Goal: Find specific page/section: Find specific page/section

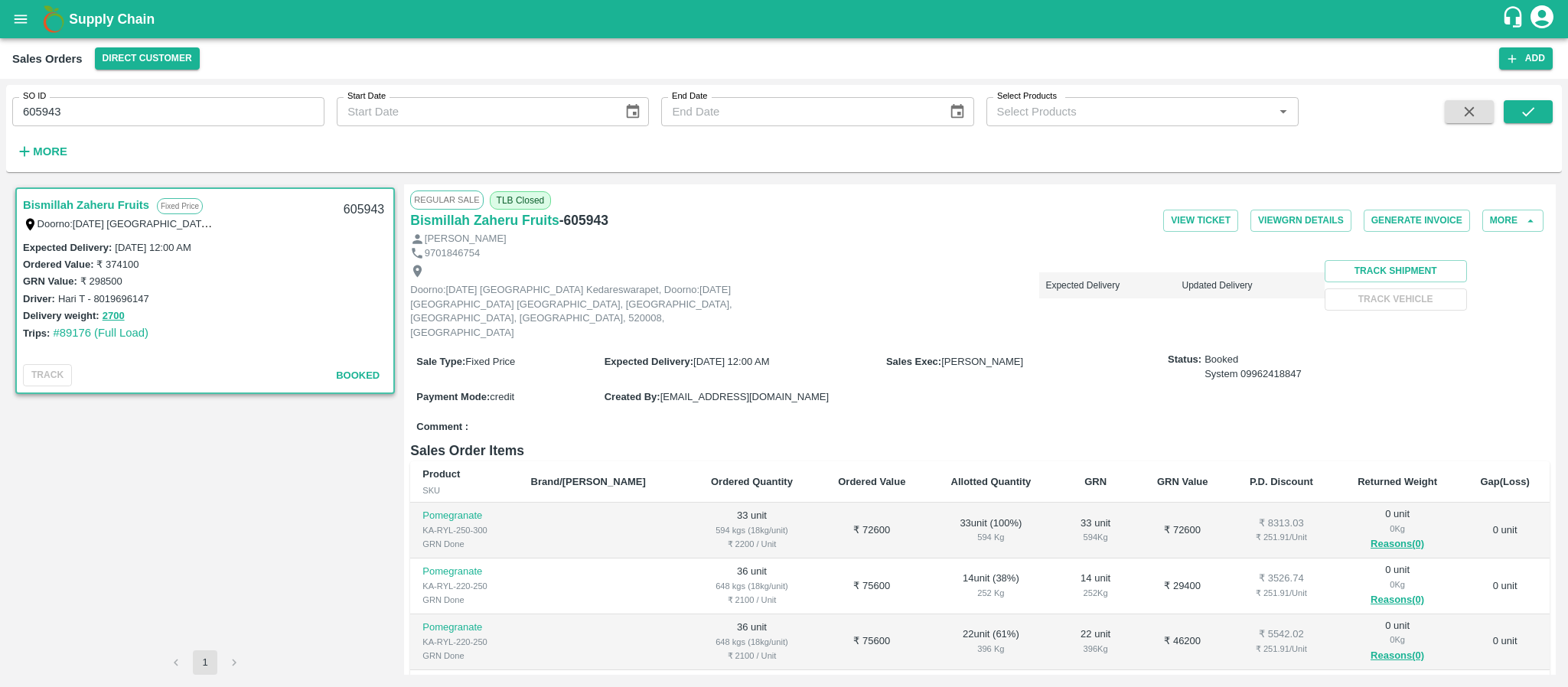
click at [64, 200] on link "Bismillah Zaheru Fruits" at bounding box center [86, 205] width 126 height 20
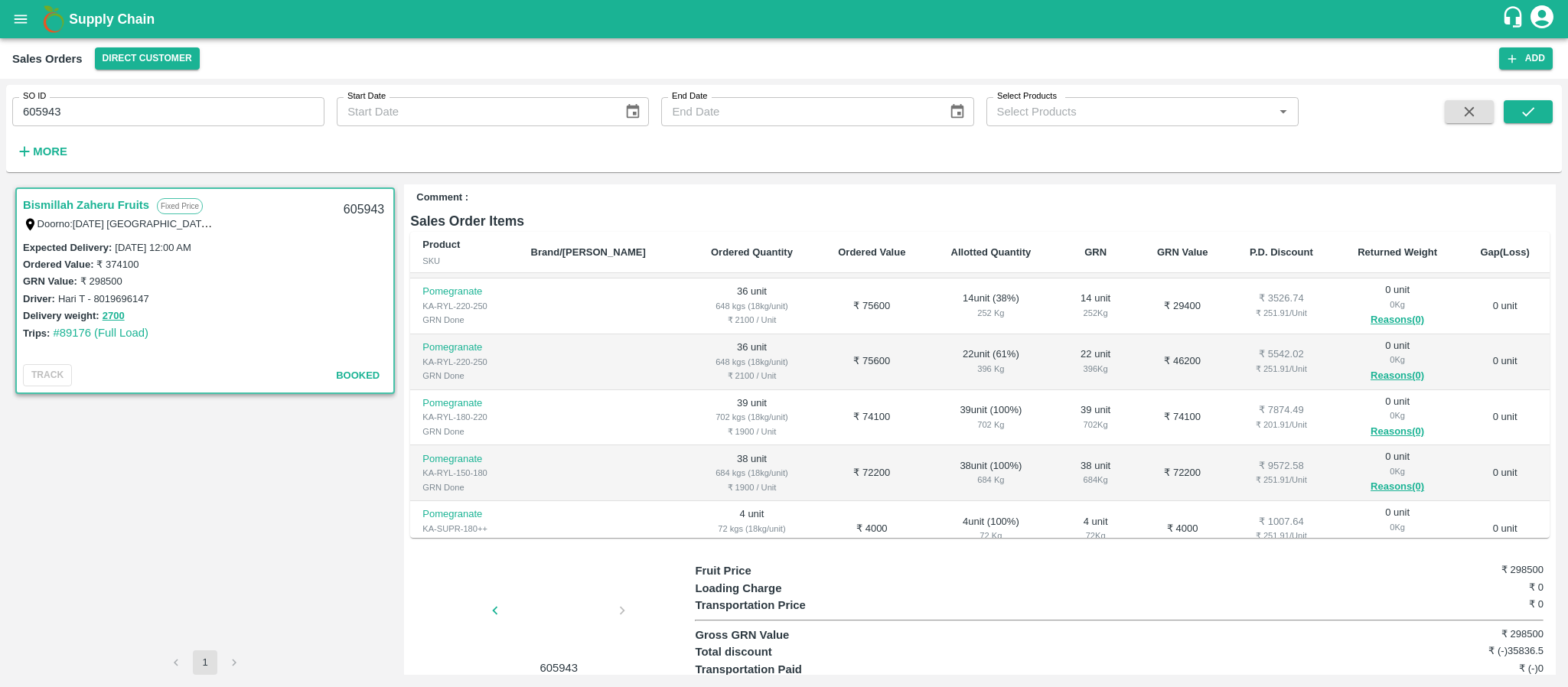
scroll to position [98, 0]
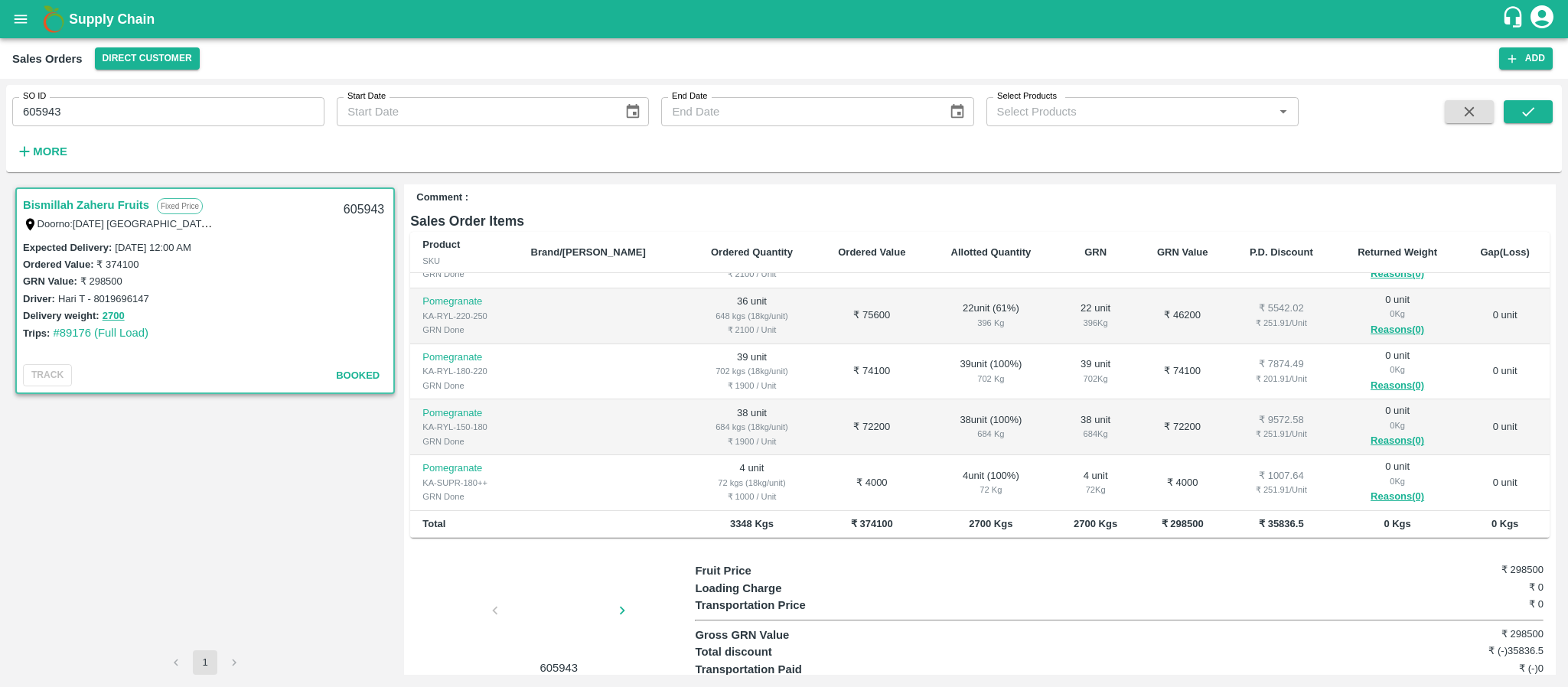
click at [543, 597] on div at bounding box center [559, 615] width 115 height 81
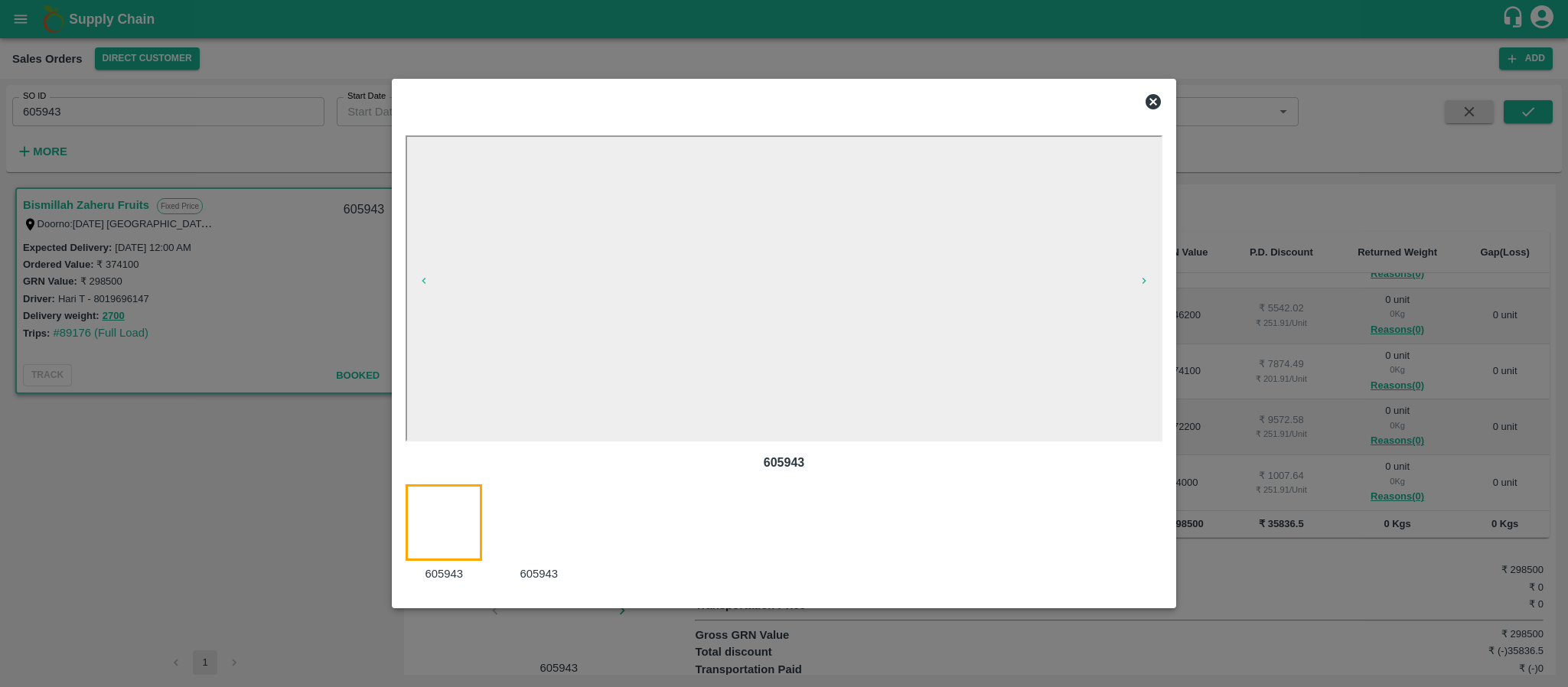
click at [547, 512] on div at bounding box center [548, 532] width 95 height 98
click at [522, 519] on div at bounding box center [548, 532] width 95 height 98
click at [1151, 95] on icon at bounding box center [1153, 101] width 16 height 16
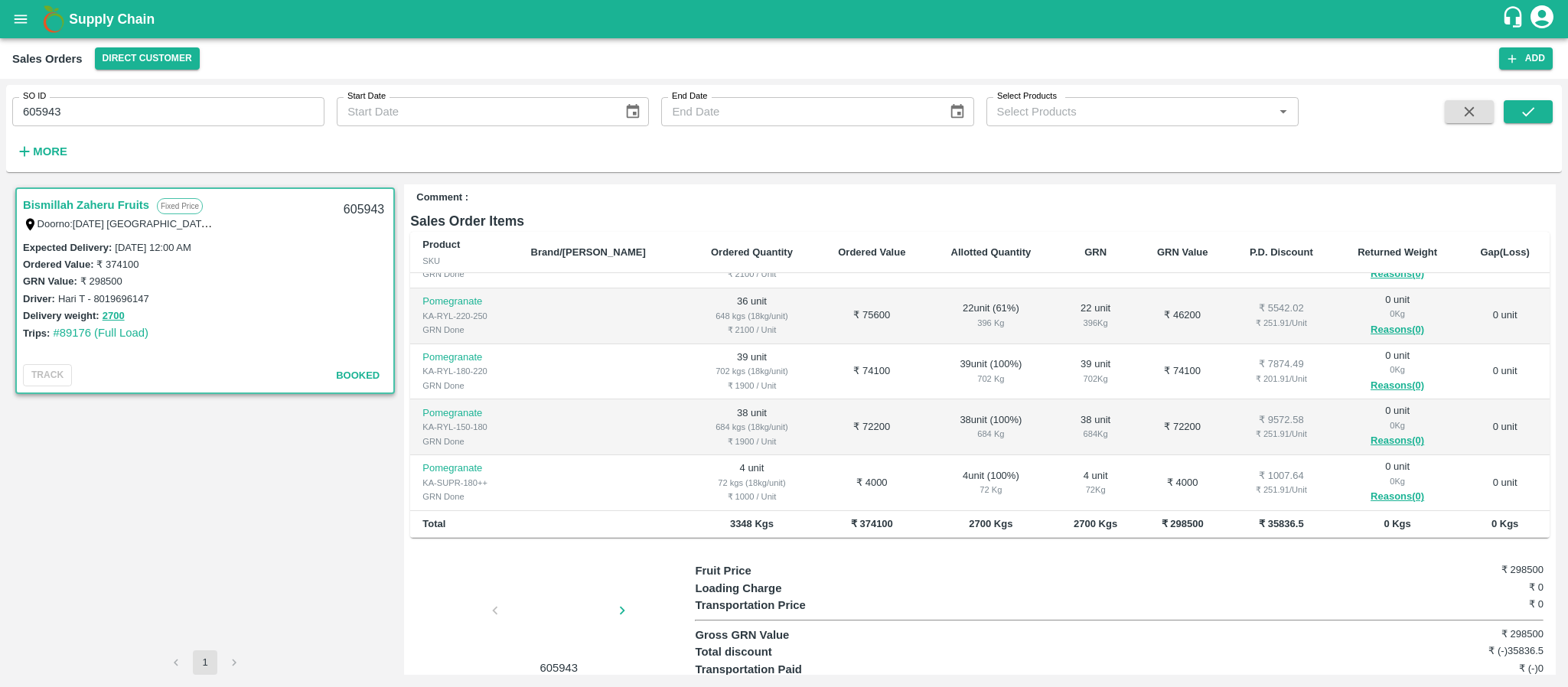
click at [570, 575] on div at bounding box center [559, 615] width 115 height 81
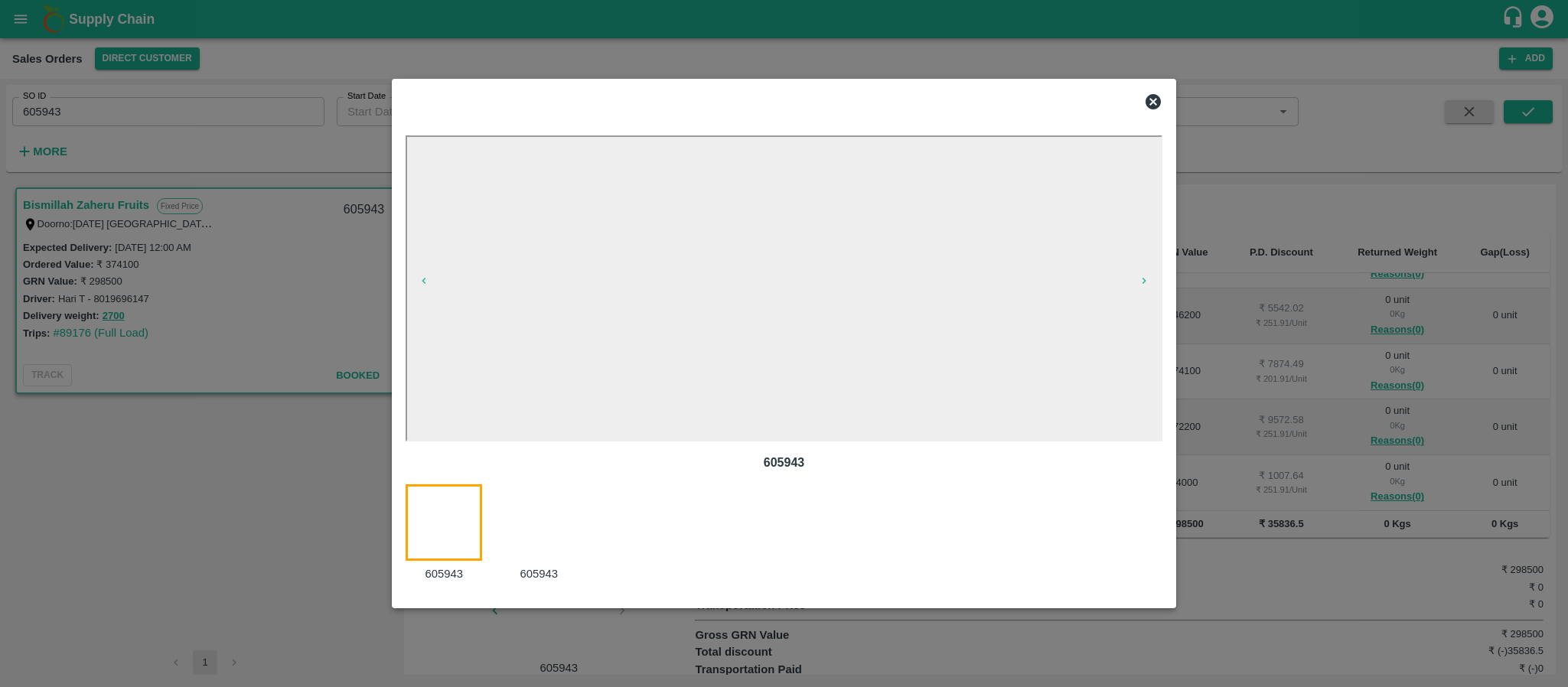
click at [542, 517] on div at bounding box center [548, 532] width 95 height 98
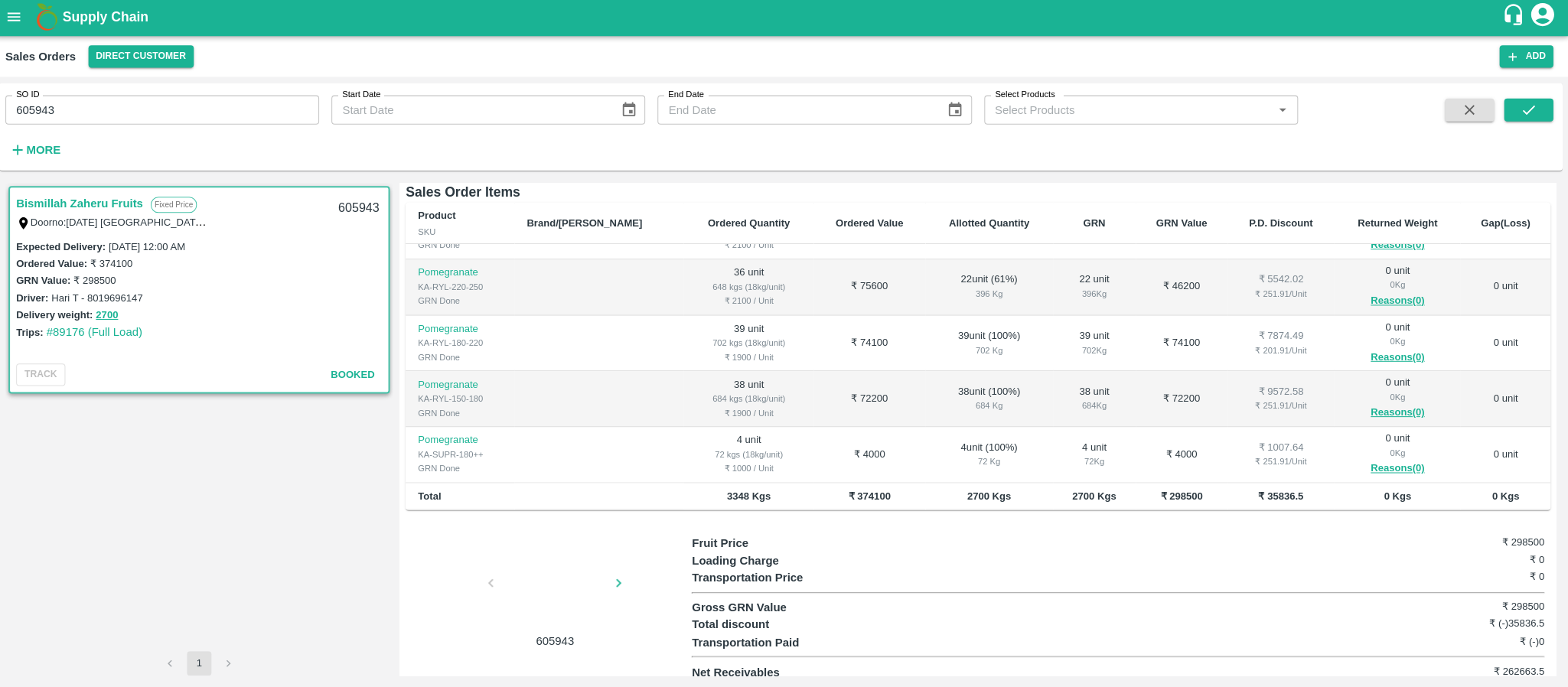
scroll to position [0, 0]
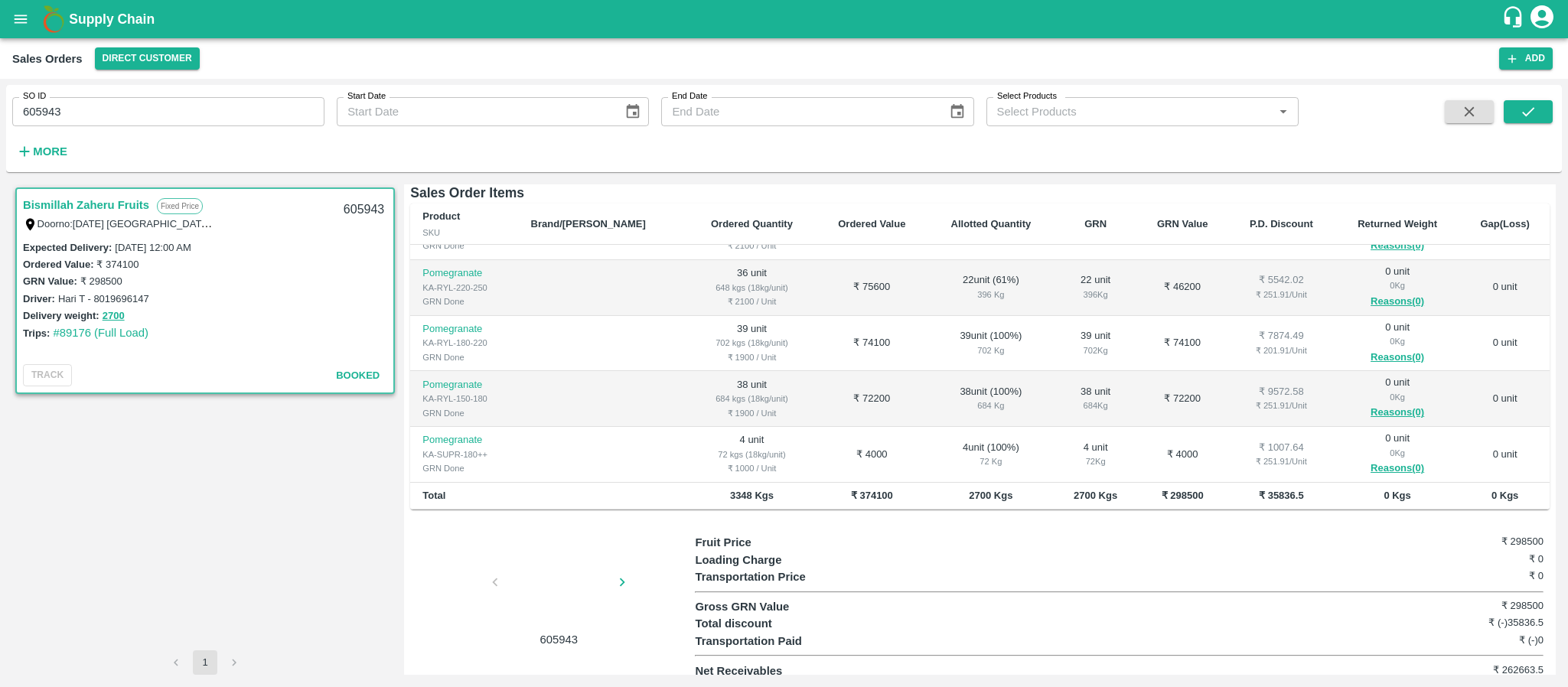
click at [570, 563] on div at bounding box center [559, 587] width 115 height 81
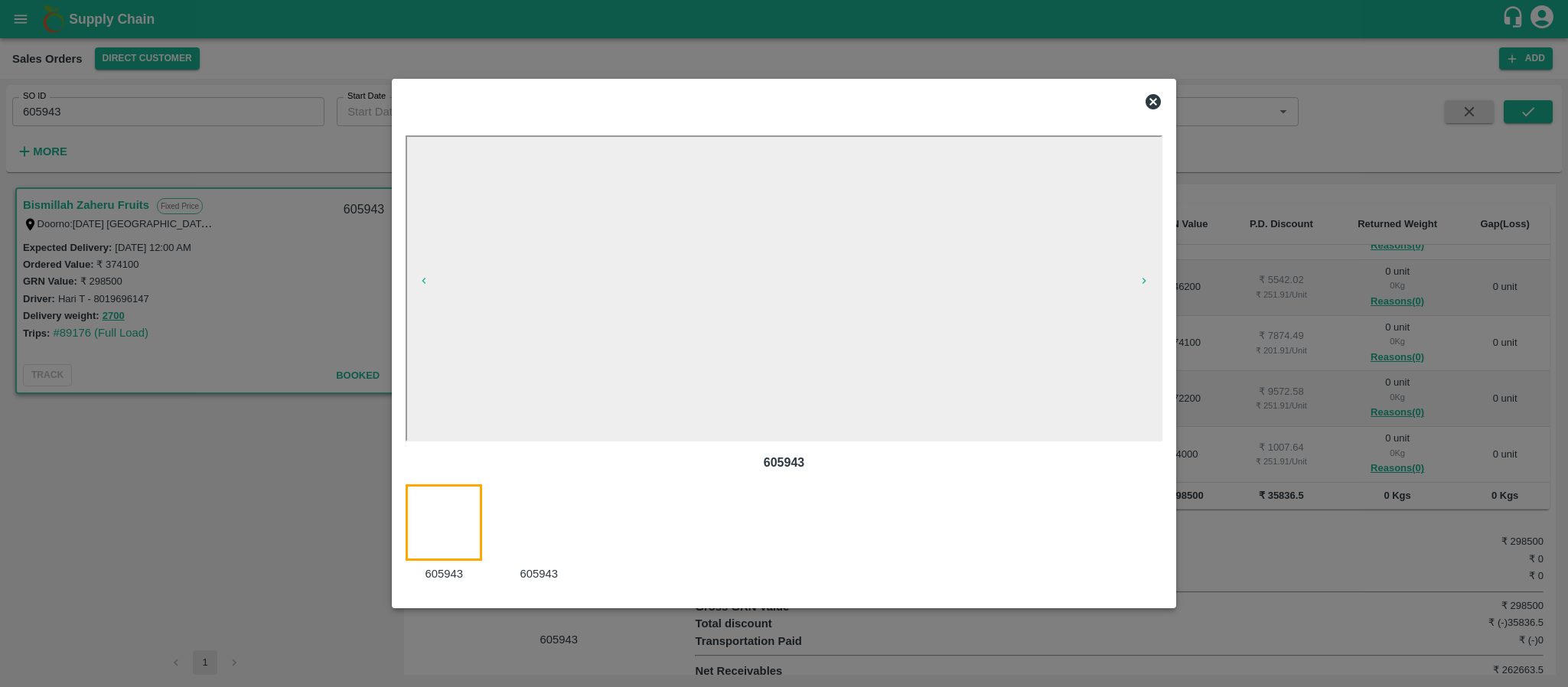
click at [530, 505] on div at bounding box center [548, 532] width 95 height 98
click at [441, 501] on div at bounding box center [453, 532] width 95 height 98
click at [525, 508] on div at bounding box center [548, 532] width 95 height 98
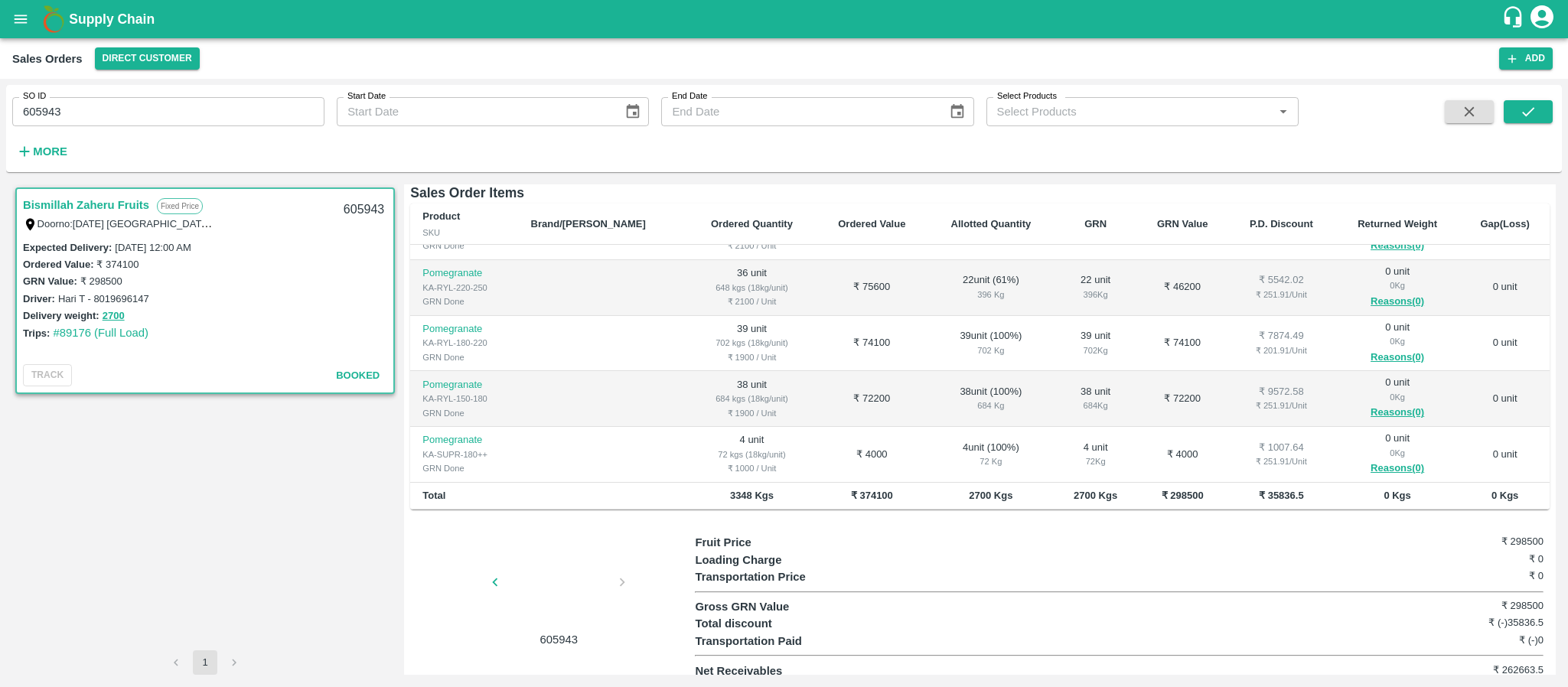
click at [205, 106] on input "605943" at bounding box center [167, 112] width 312 height 29
click at [204, 107] on input "605943" at bounding box center [167, 112] width 312 height 29
paste input "text"
type input "604013"
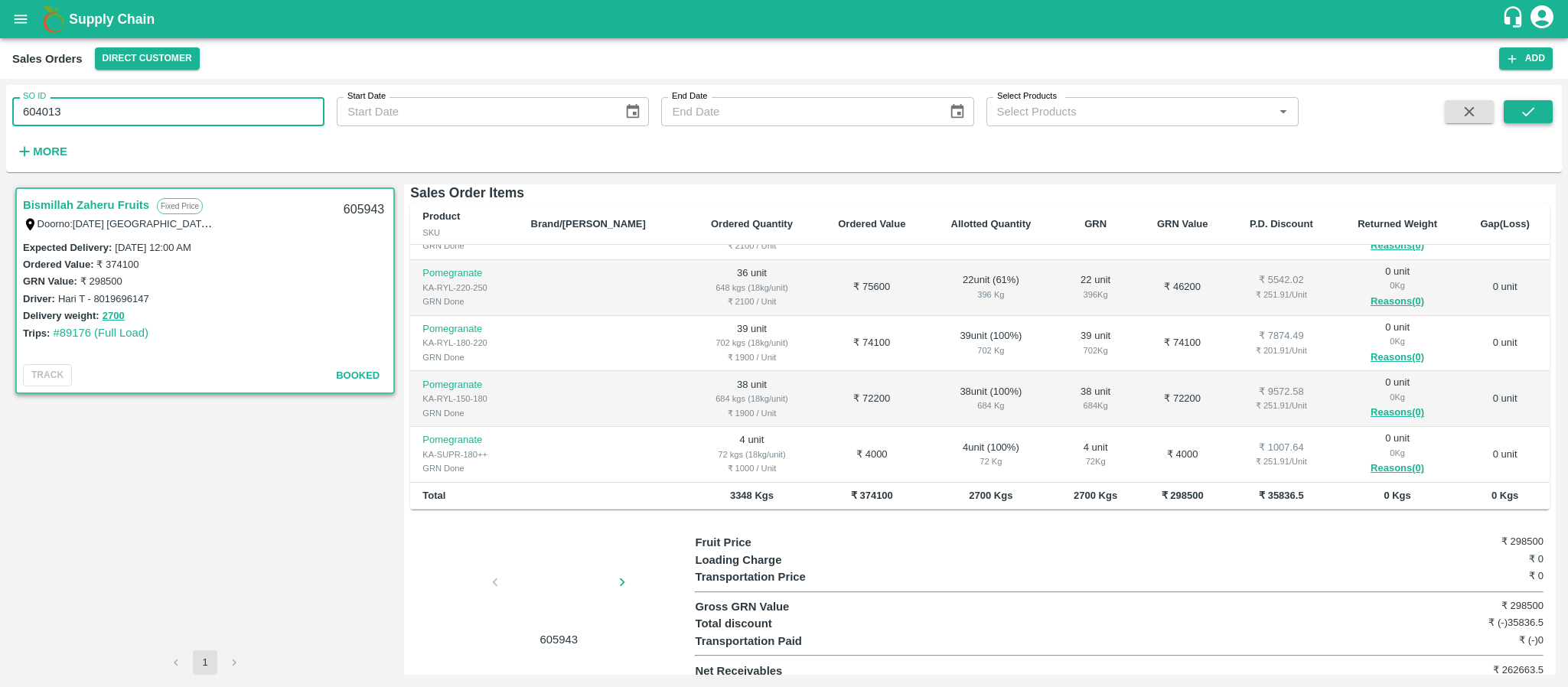
click at [1529, 113] on icon "submit" at bounding box center [1528, 111] width 12 height 9
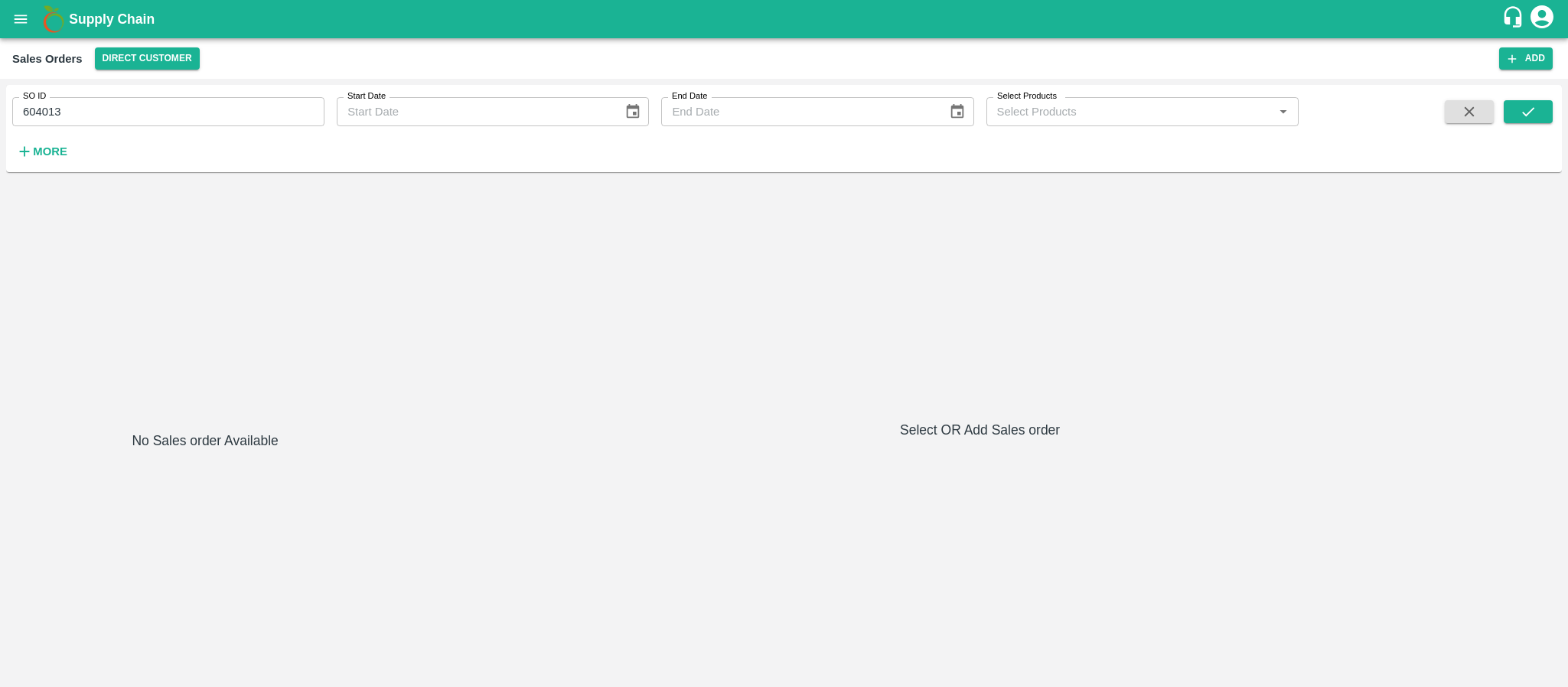
click at [72, 107] on input "604013" at bounding box center [167, 112] width 312 height 29
click at [1535, 110] on icon "submit" at bounding box center [1528, 111] width 17 height 17
click at [88, 109] on input "606033" at bounding box center [167, 112] width 312 height 29
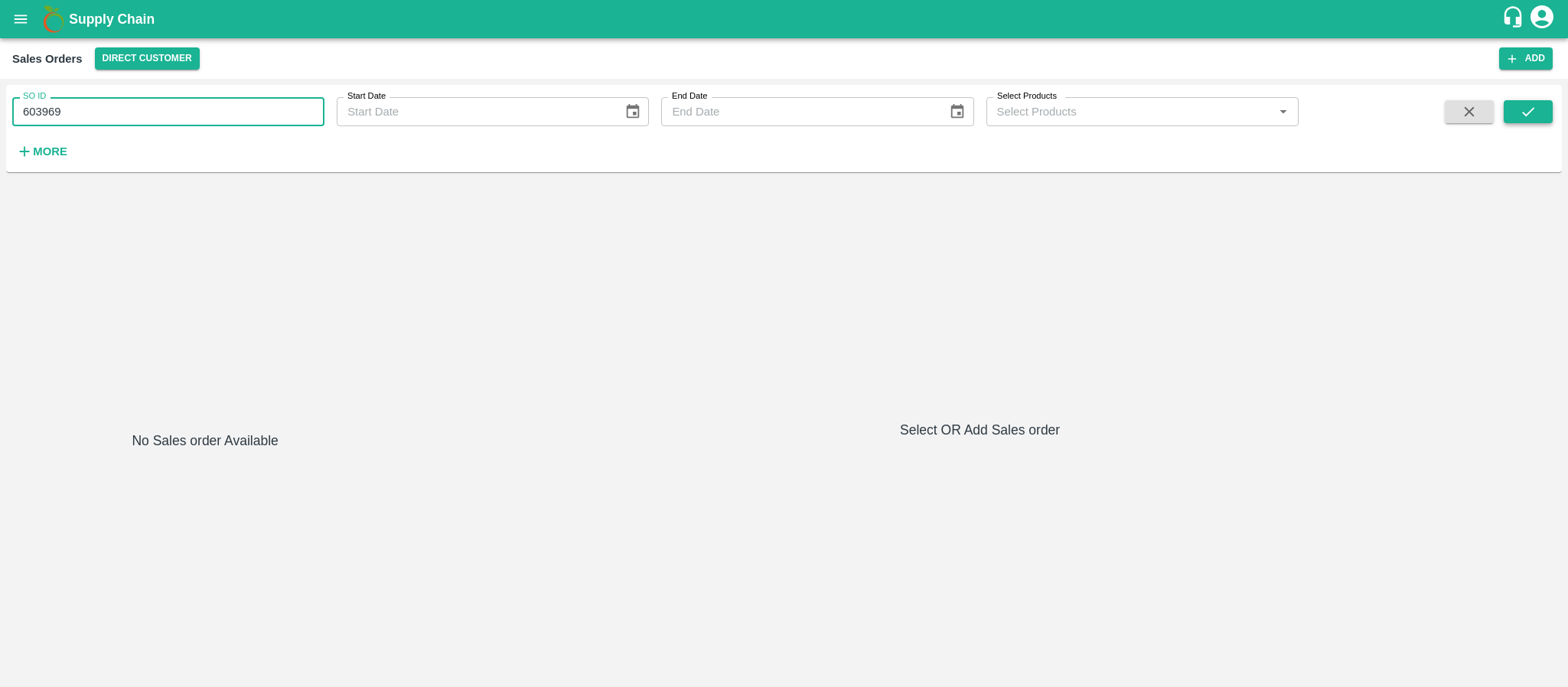
type input "603969"
click at [1516, 109] on button "submit" at bounding box center [1528, 111] width 49 height 23
click at [104, 99] on input "603969" at bounding box center [167, 112] width 312 height 29
click at [167, 118] on input "SO ID" at bounding box center [167, 112] width 312 height 29
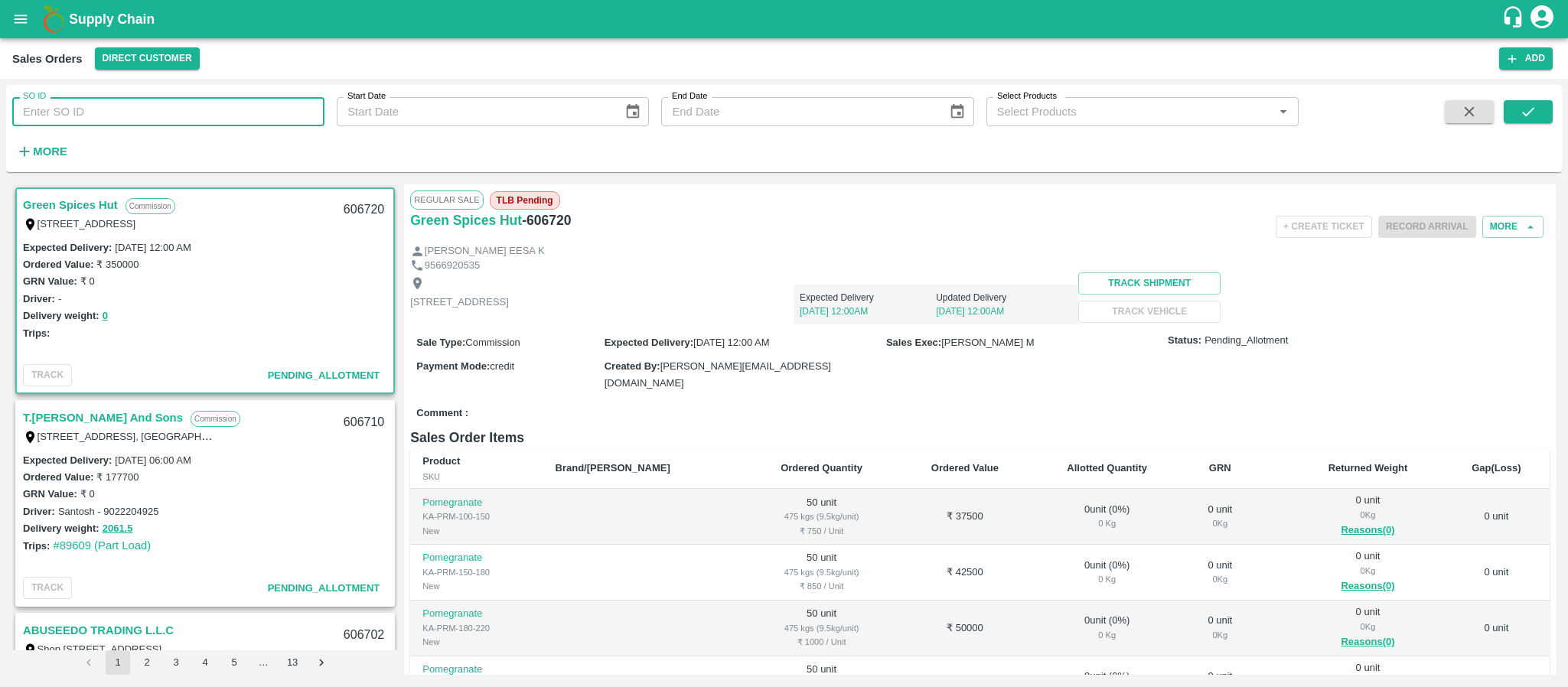
paste input "604013"
click at [1513, 106] on button "submit" at bounding box center [1528, 111] width 49 height 23
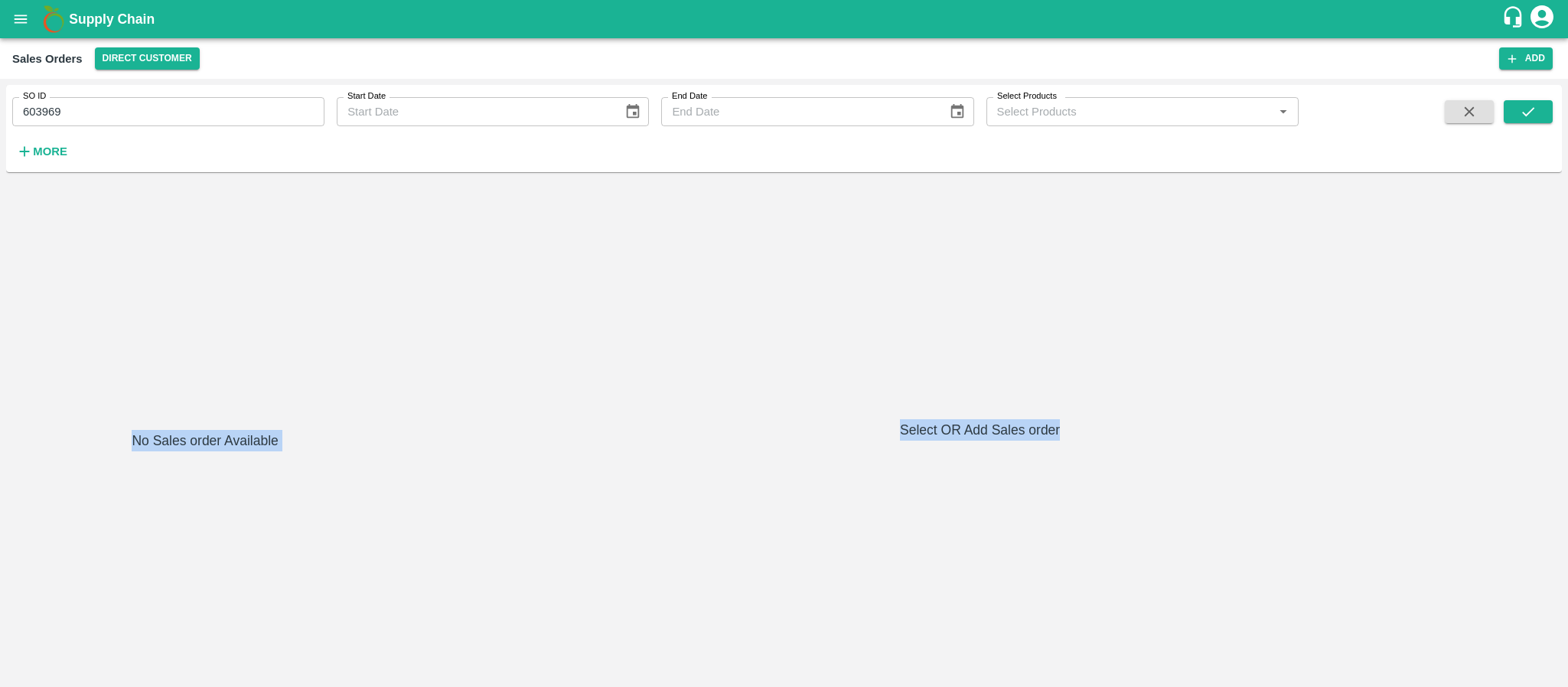
drag, startPoint x: 126, startPoint y: 457, endPoint x: 1158, endPoint y: 489, distance: 1032.5
click at [1158, 489] on div "No Sales order Available Select OR Add Sales order" at bounding box center [784, 429] width 1544 height 490
click at [121, 107] on input "603969" at bounding box center [167, 112] width 312 height 29
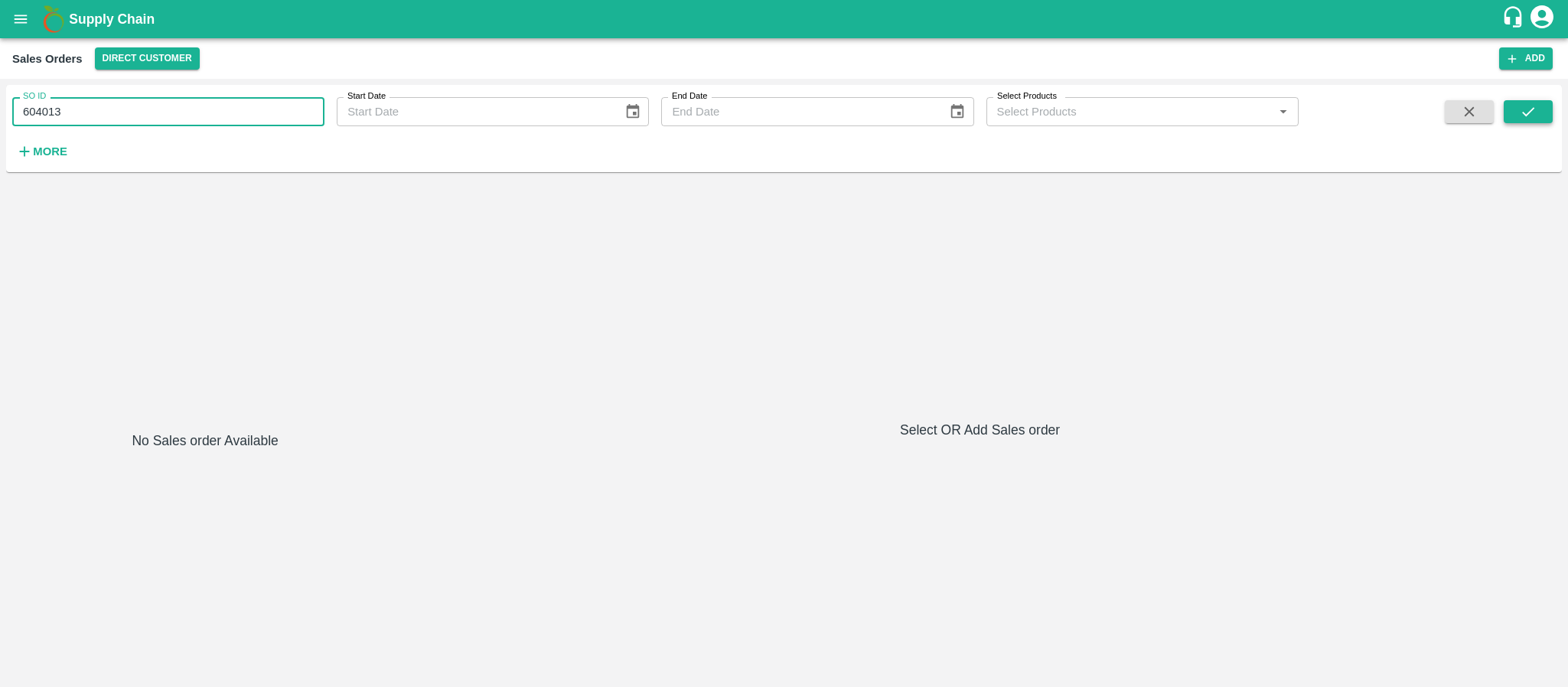
type input "604013"
click at [1541, 106] on button "submit" at bounding box center [1528, 111] width 49 height 23
click at [115, 122] on input "604013" at bounding box center [167, 112] width 312 height 29
click at [113, 121] on input "604013" at bounding box center [167, 112] width 312 height 29
click at [3, 28] on div "Supply Chain" at bounding box center [784, 19] width 1568 height 39
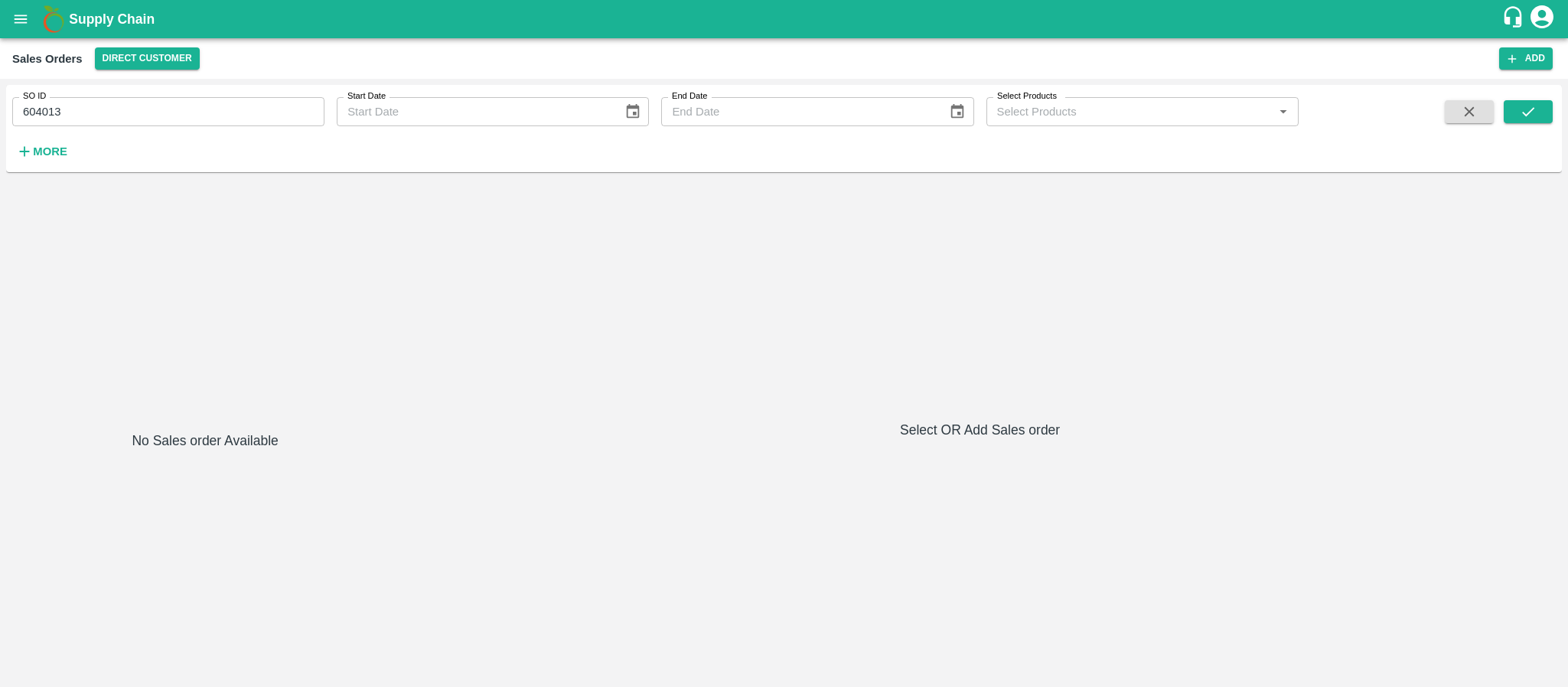
click at [6, 10] on button "open drawer" at bounding box center [20, 19] width 35 height 35
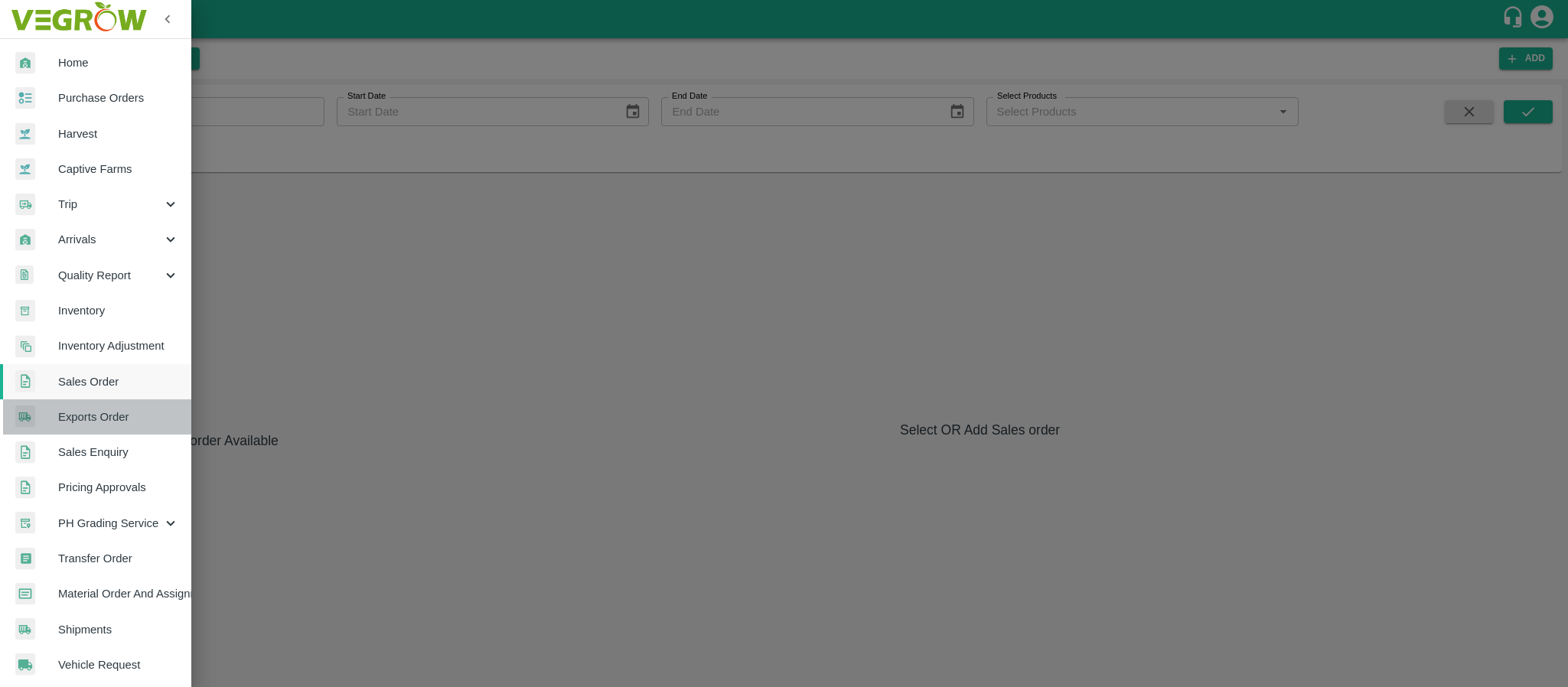
click at [71, 406] on link "Exports Order" at bounding box center [96, 417] width 191 height 35
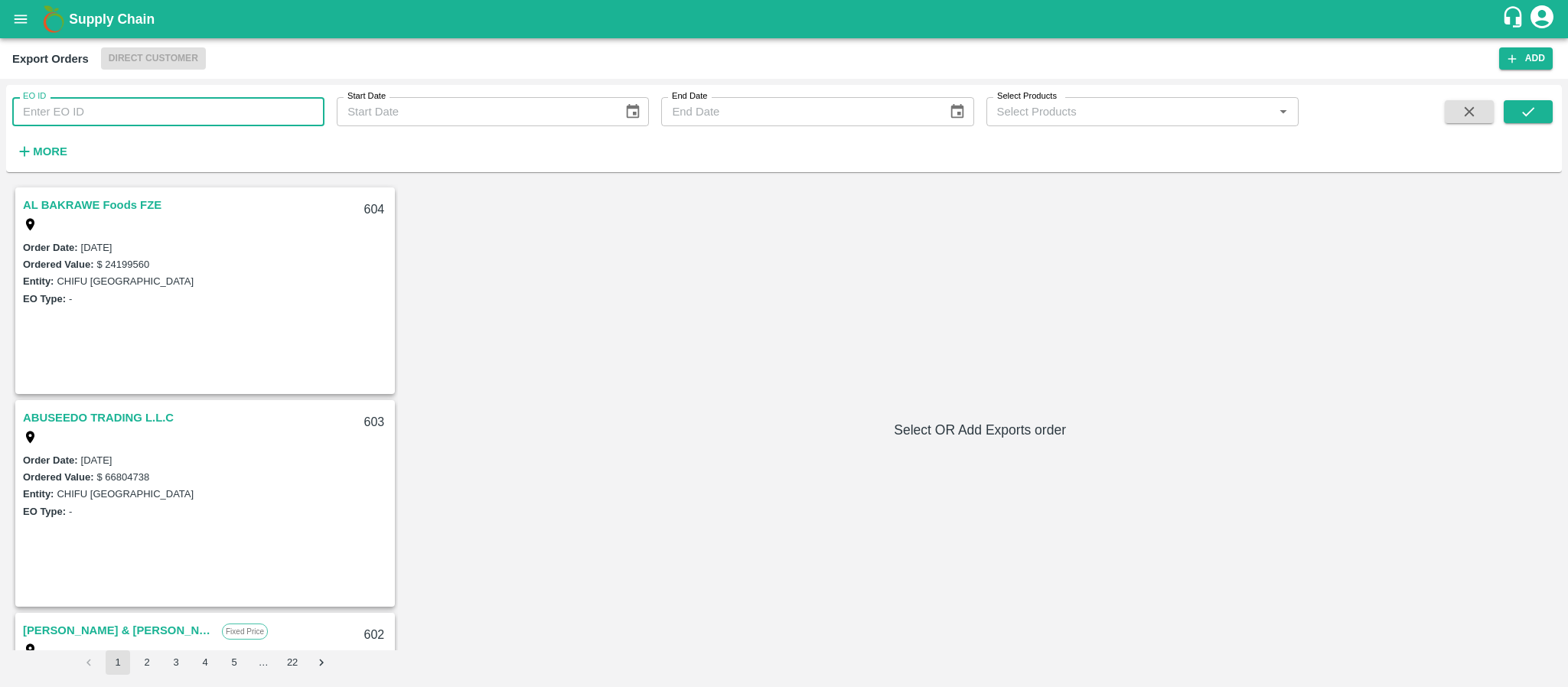
click at [209, 111] on input "EO ID" at bounding box center [167, 112] width 312 height 29
type input "545"
click at [1516, 118] on button "submit" at bounding box center [1528, 111] width 49 height 23
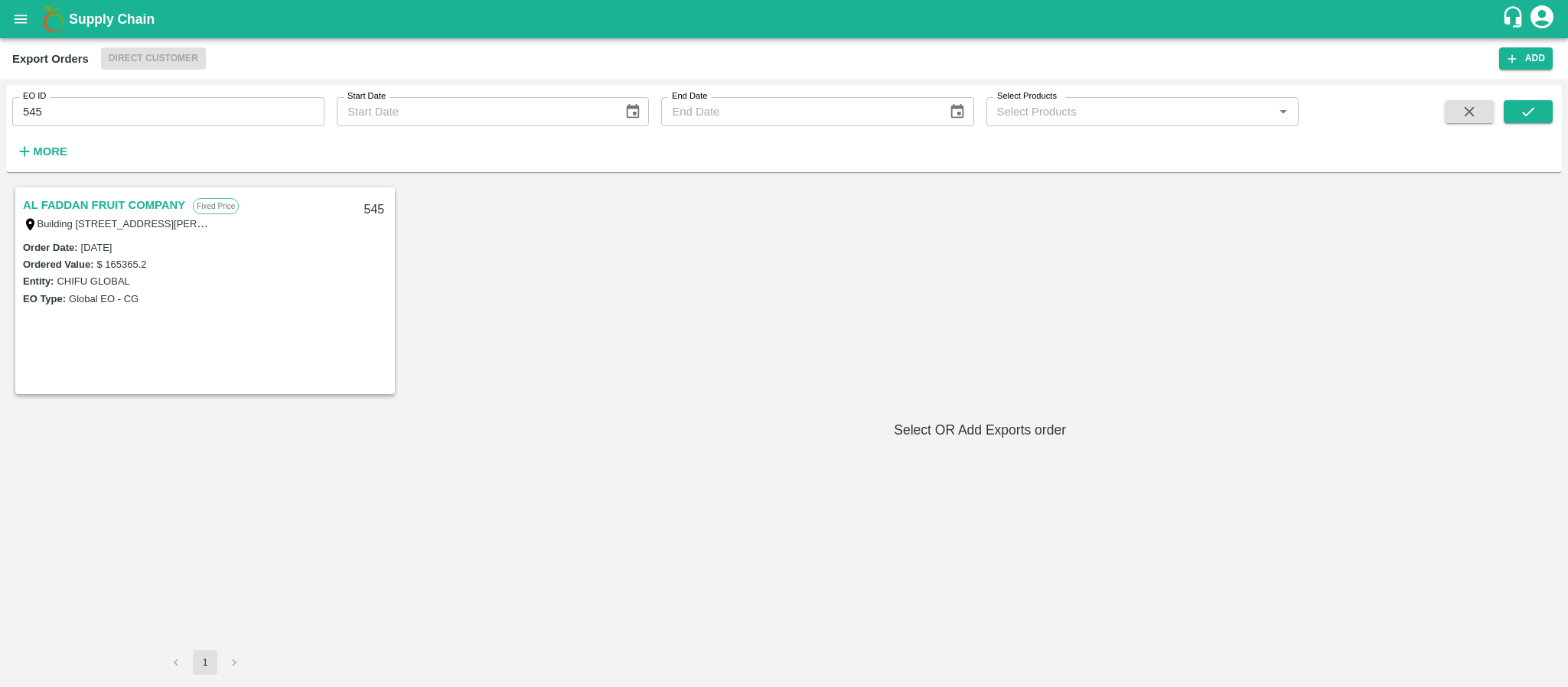
click at [120, 202] on link "AL FADDAN FRUIT COMPANY" at bounding box center [104, 205] width 162 height 20
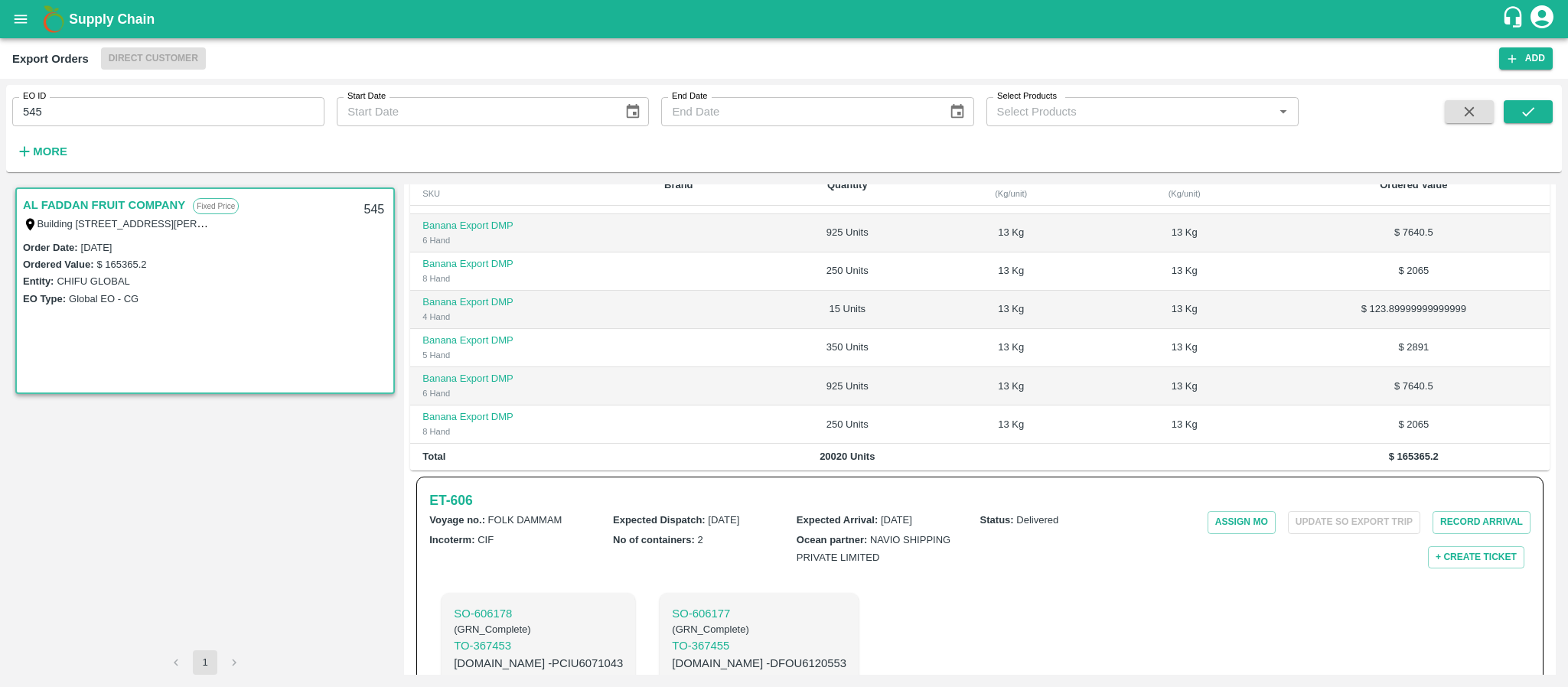
scroll to position [428, 0]
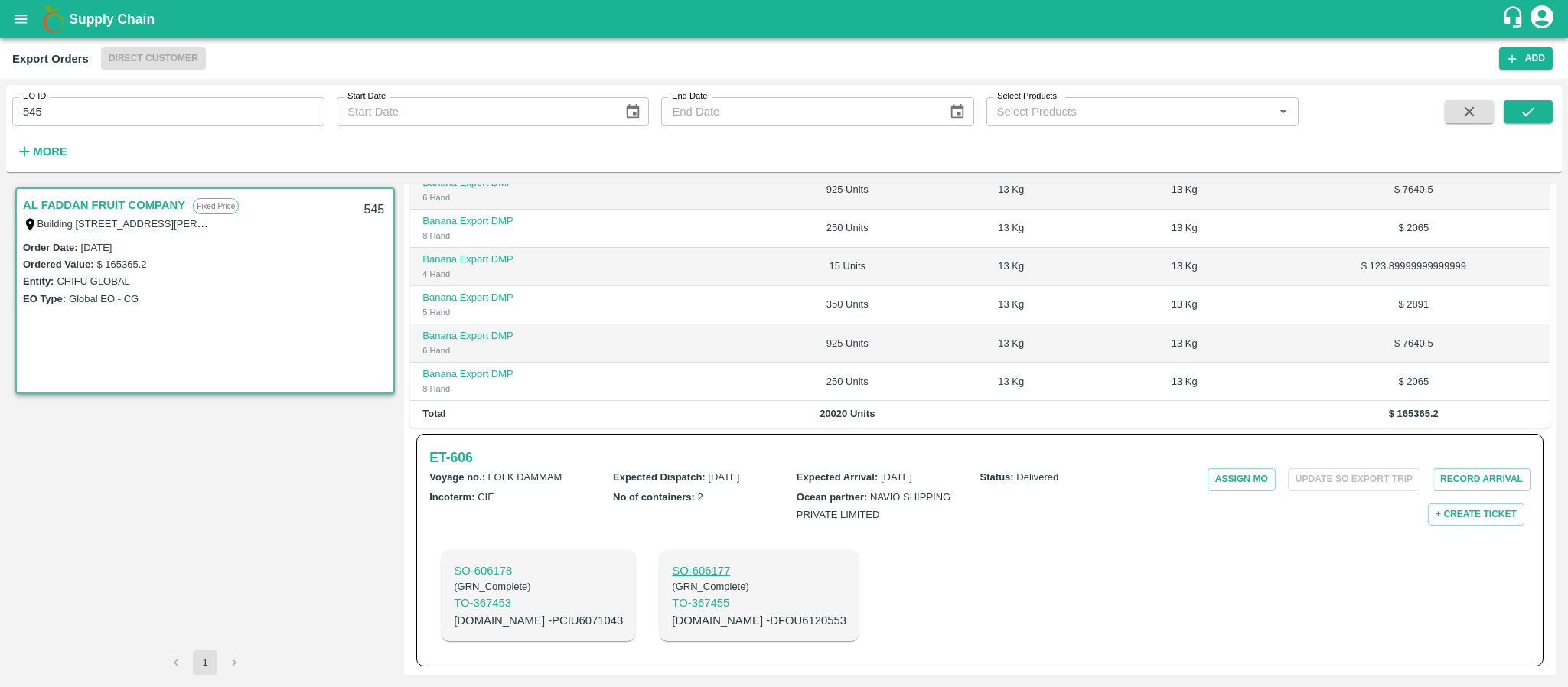
drag, startPoint x: 662, startPoint y: 577, endPoint x: 655, endPoint y: 563, distance: 15.7
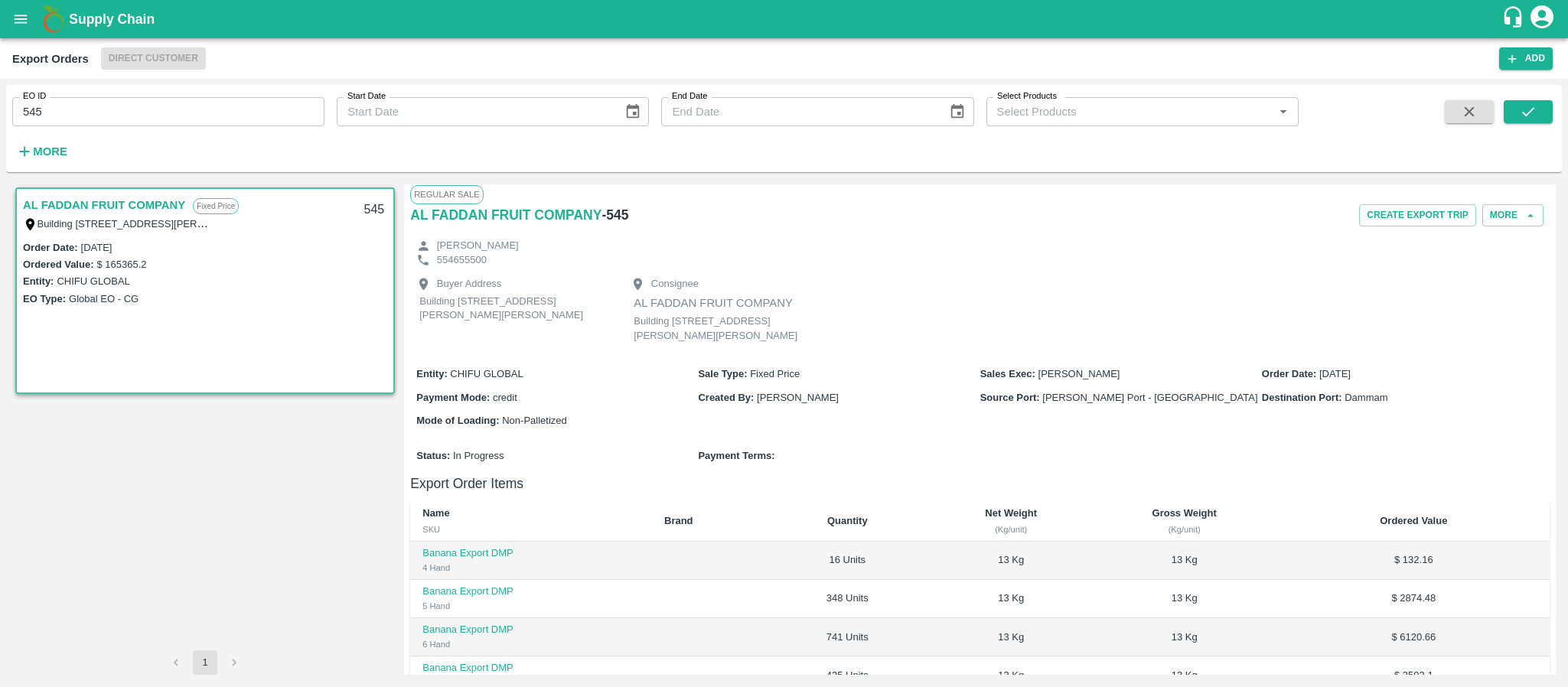
scroll to position [0, 0]
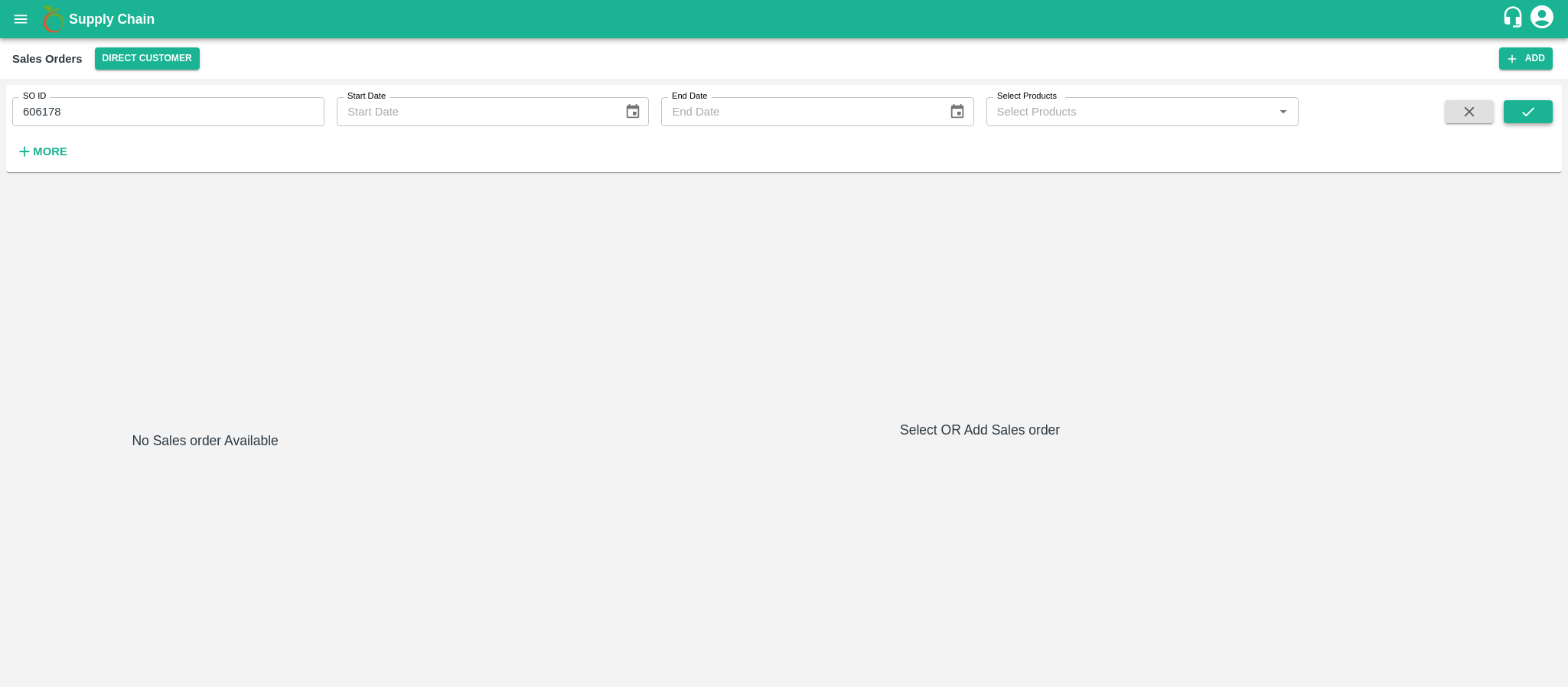
click at [1526, 115] on icon "submit" at bounding box center [1528, 111] width 12 height 9
click at [116, 125] on input "606178" at bounding box center [167, 112] width 312 height 29
type input "606177"
